Goal: Task Accomplishment & Management: Complete application form

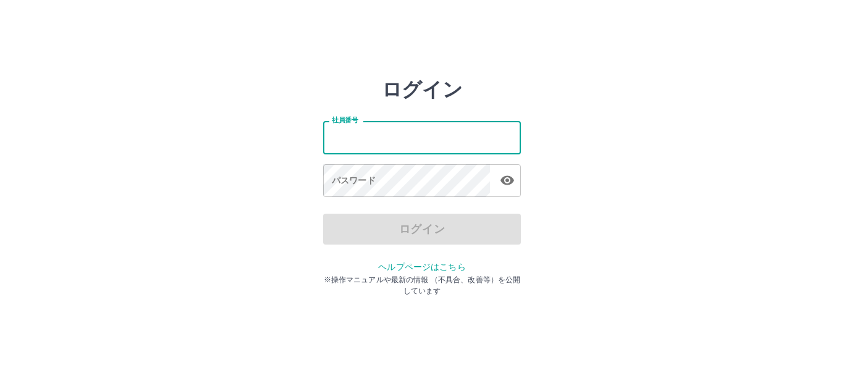
click at [395, 136] on input "社員番号" at bounding box center [422, 137] width 198 height 33
type input "*******"
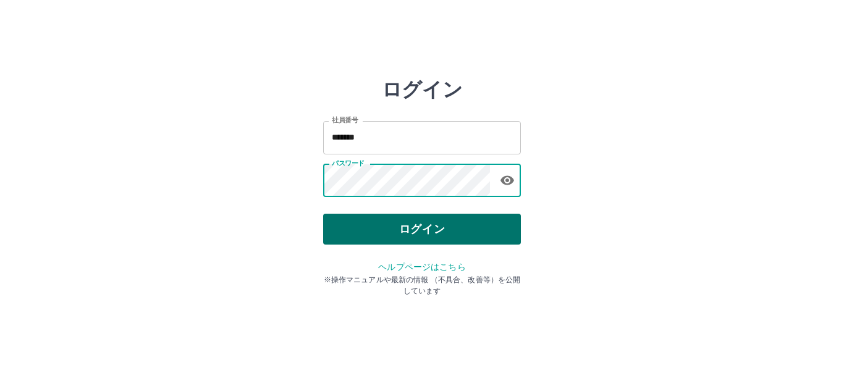
click at [432, 233] on button "ログイン" at bounding box center [422, 229] width 198 height 31
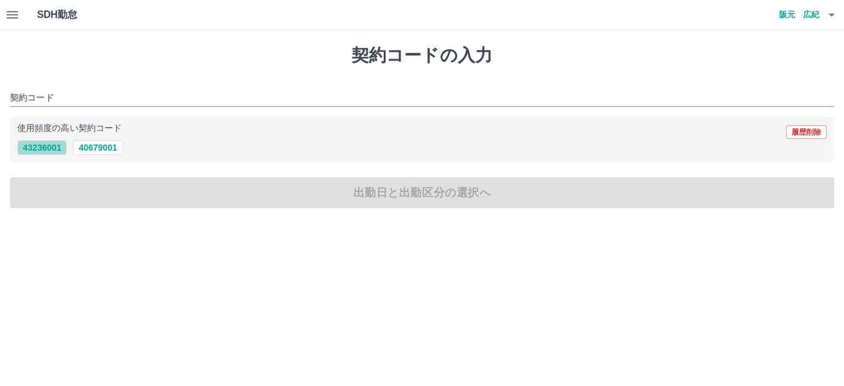
click at [57, 152] on button "43236001" at bounding box center [41, 147] width 49 height 15
type input "********"
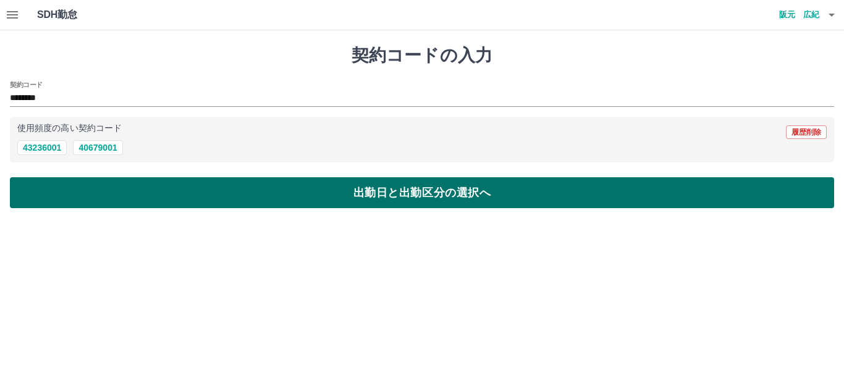
click at [396, 198] on button "出勤日と出勤区分の選択へ" at bounding box center [422, 192] width 824 height 31
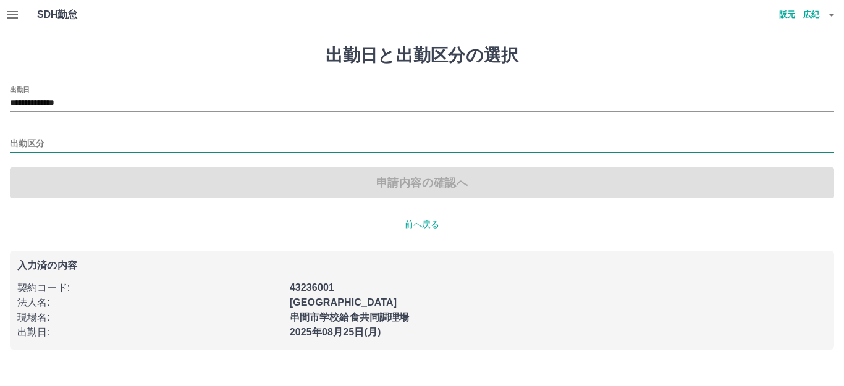
click at [75, 141] on input "出勤区分" at bounding box center [422, 143] width 824 height 15
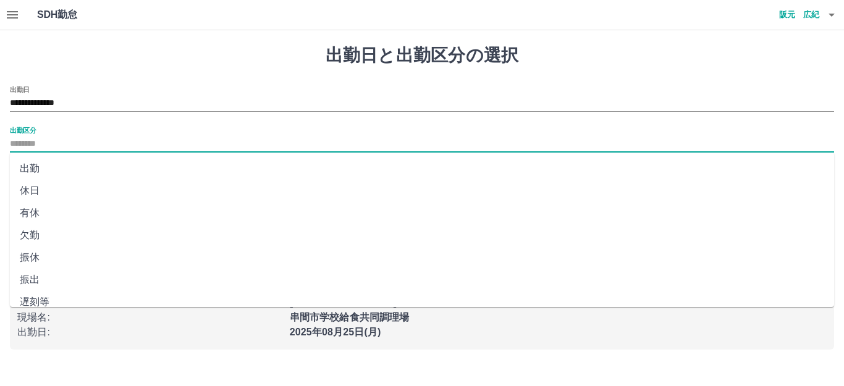
click at [25, 170] on li "出勤" at bounding box center [422, 168] width 824 height 22
type input "**"
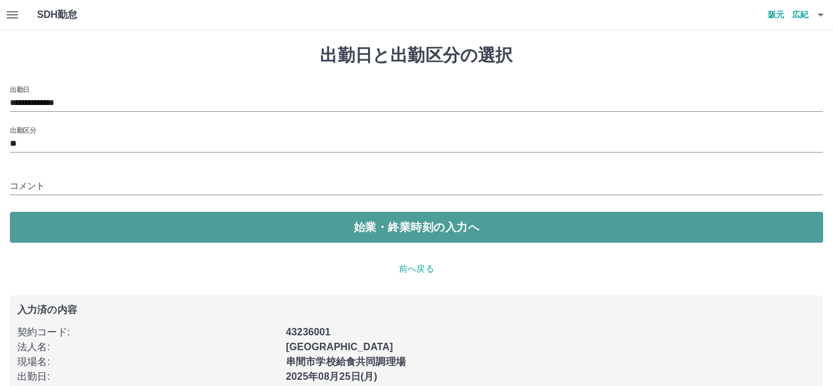
click at [463, 224] on button "始業・終業時刻の入力へ" at bounding box center [416, 227] width 813 height 31
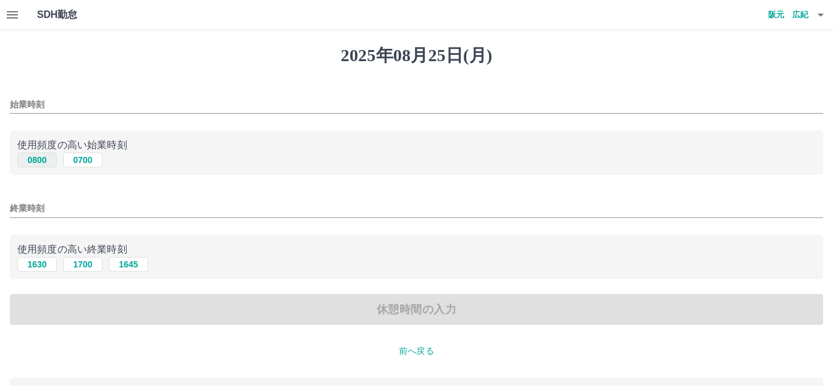
click at [39, 162] on button "0800" at bounding box center [37, 160] width 40 height 15
type input "****"
click at [46, 270] on button "1630" at bounding box center [37, 264] width 40 height 15
type input "****"
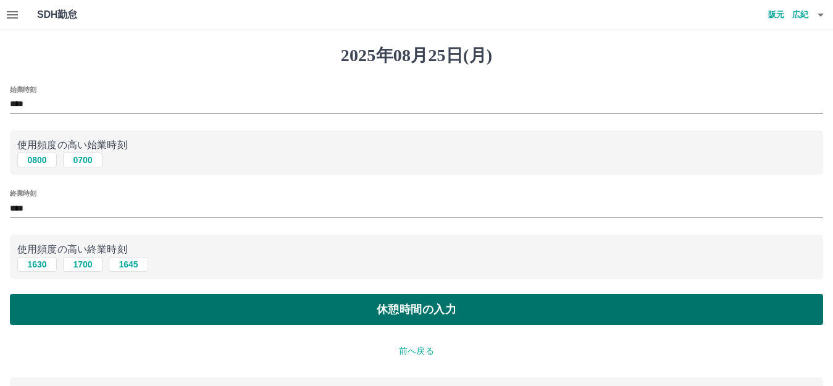
click at [424, 317] on button "休憩時間の入力" at bounding box center [416, 309] width 813 height 31
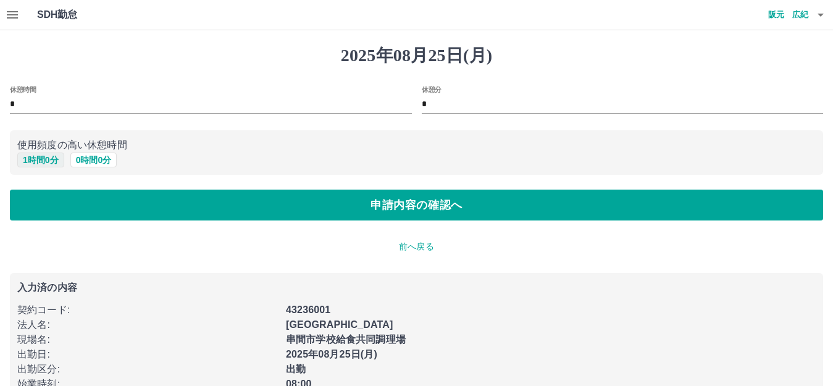
click at [43, 159] on button "1 時間 0 分" at bounding box center [40, 160] width 47 height 15
type input "*"
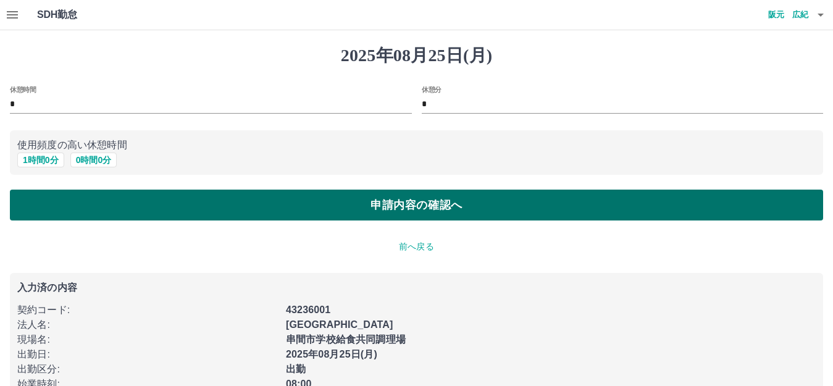
click at [438, 212] on button "申請内容の確認へ" at bounding box center [416, 205] width 813 height 31
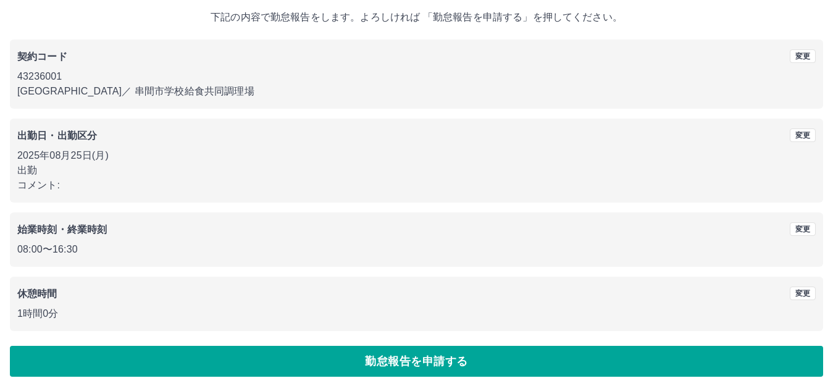
scroll to position [77, 0]
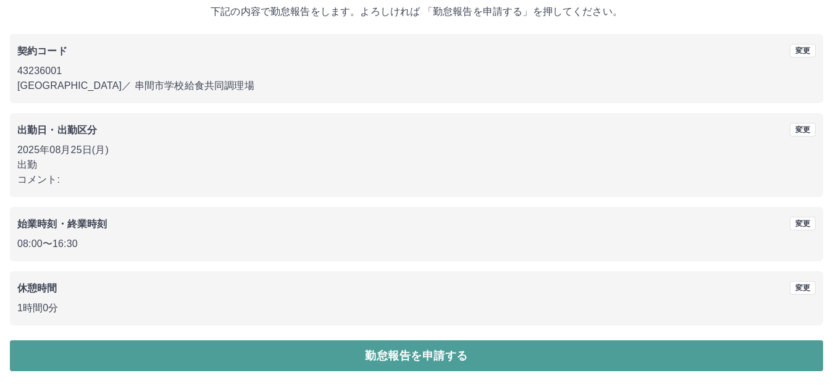
click at [436, 359] on button "勤怠報告を申請する" at bounding box center [416, 355] width 813 height 31
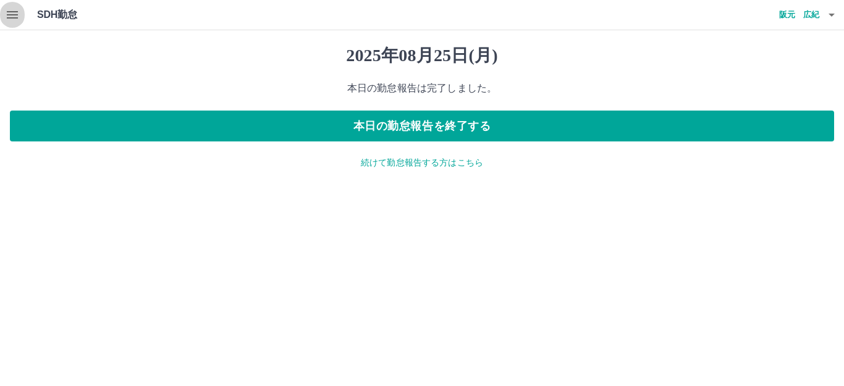
click at [20, 15] on button "button" at bounding box center [12, 15] width 25 height 30
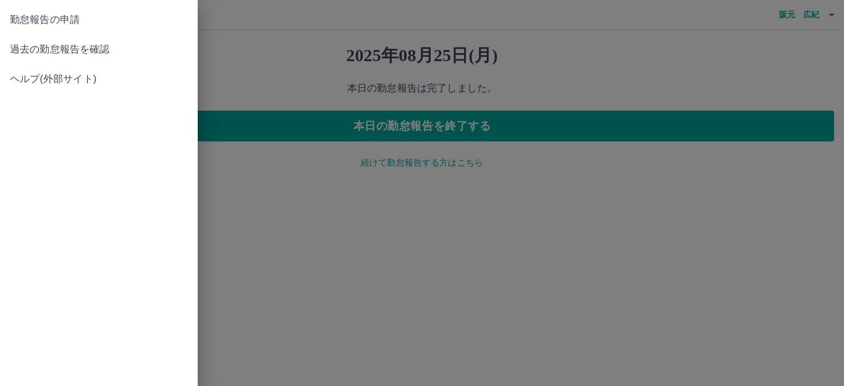
click at [60, 52] on span "過去の勤怠報告を確認" at bounding box center [99, 49] width 178 height 15
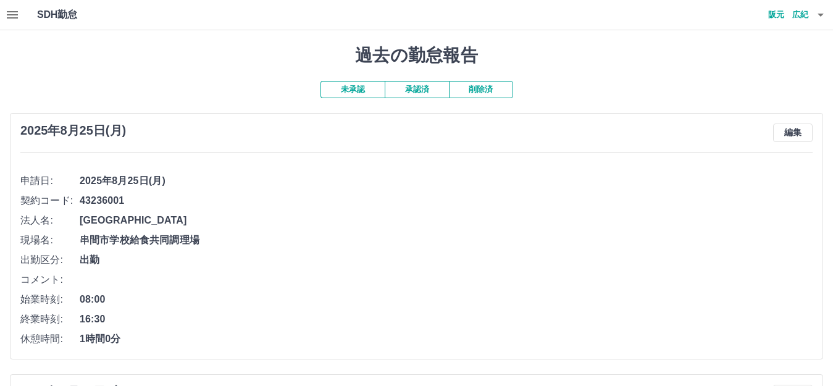
click at [432, 93] on button "承認済" at bounding box center [417, 89] width 64 height 17
click at [362, 95] on button "未承認" at bounding box center [352, 89] width 64 height 17
click at [825, 15] on icon "button" at bounding box center [820, 14] width 15 height 15
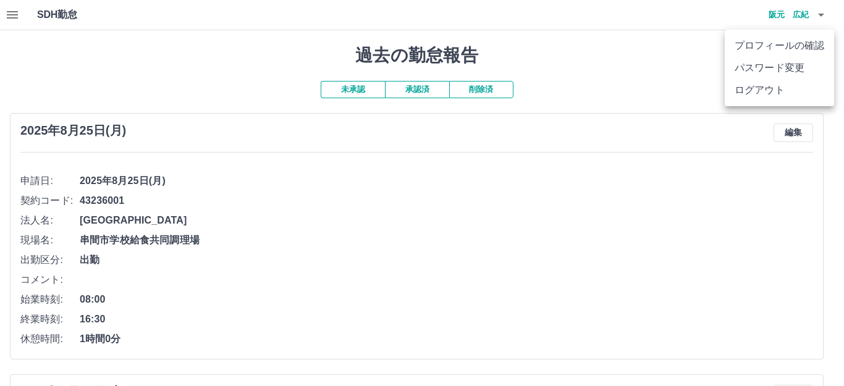
click at [780, 86] on li "ログアウト" at bounding box center [778, 90] width 109 height 22
